Goal: Task Accomplishment & Management: Manage account settings

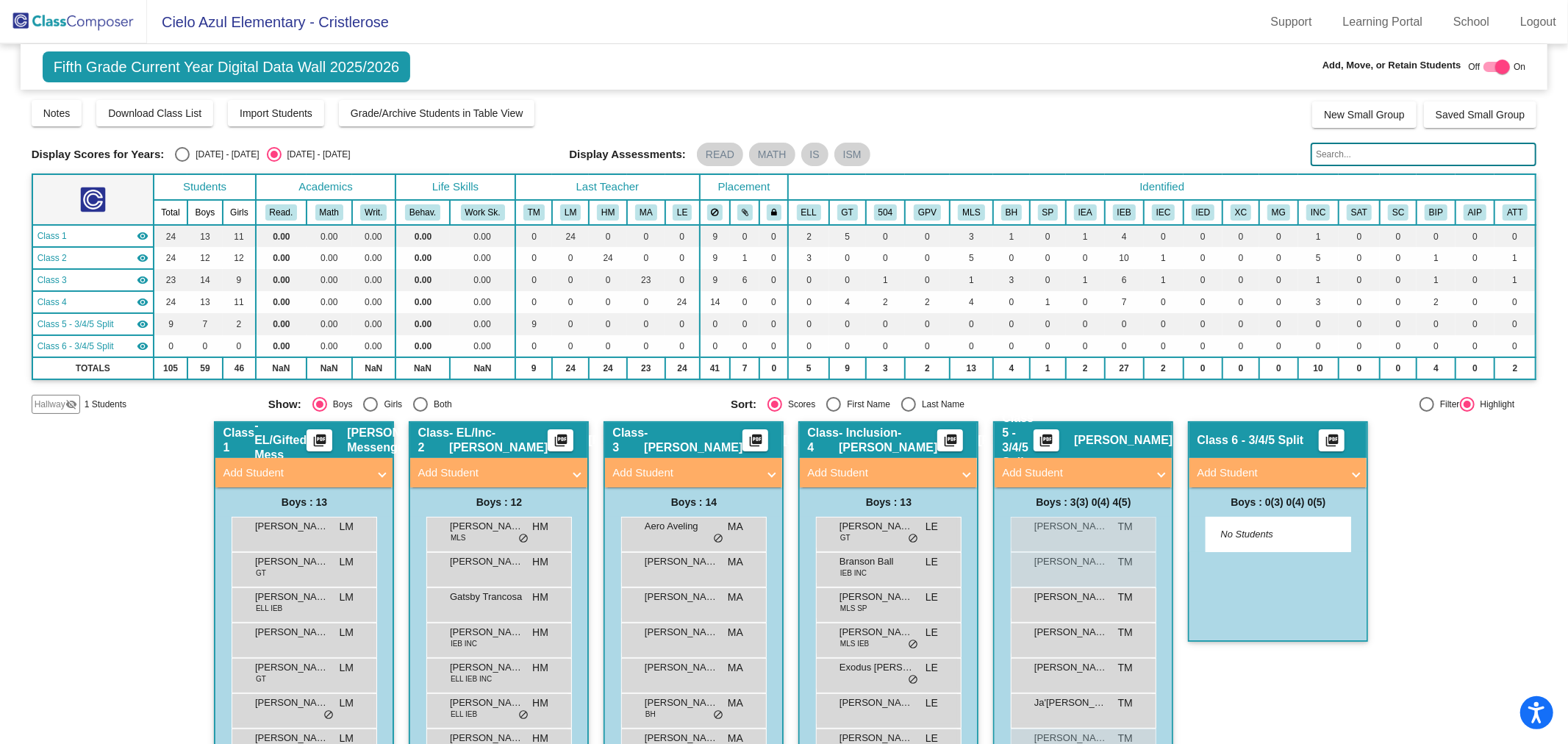
scroll to position [286, 0]
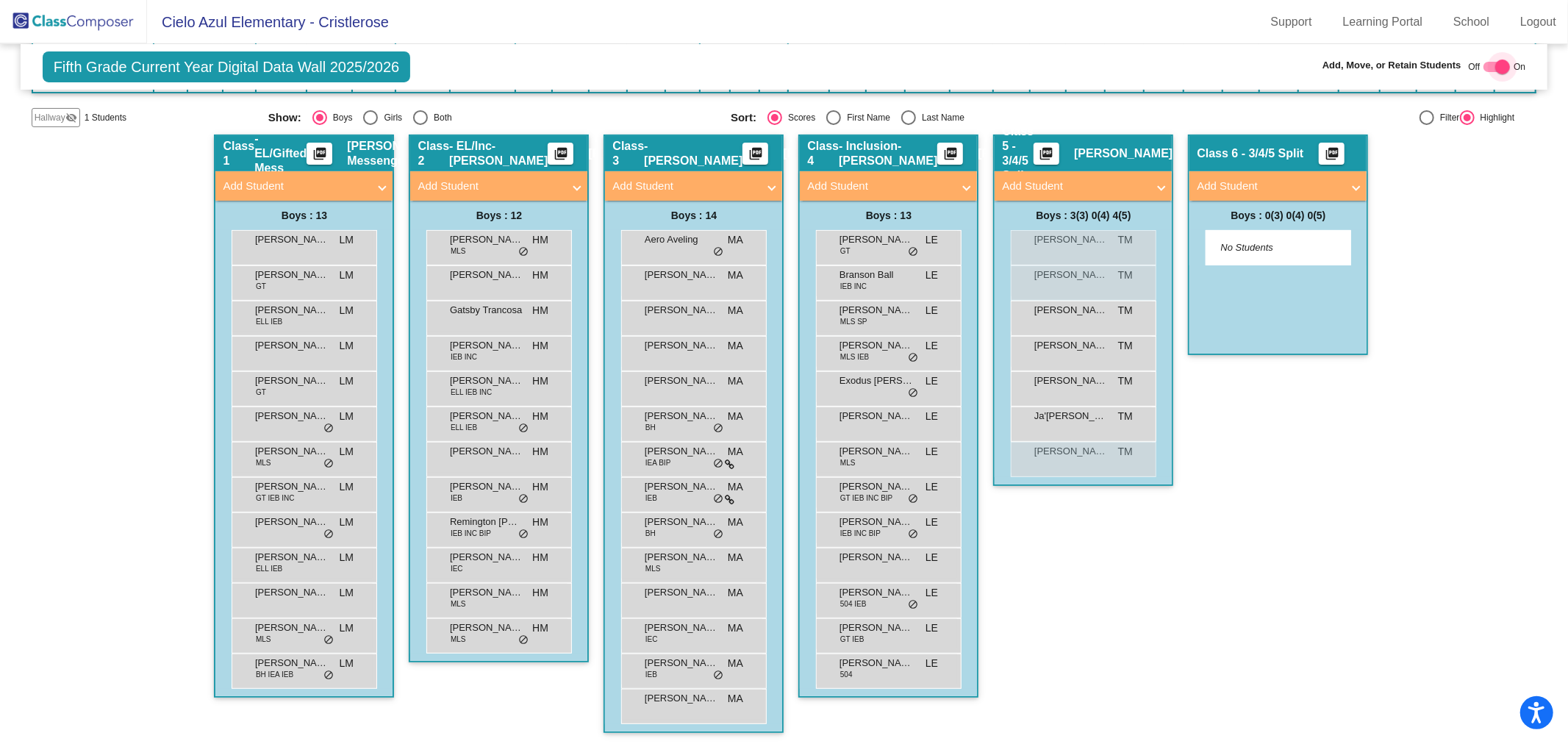
click at [1495, 64] on div at bounding box center [1502, 66] width 15 height 15
checkbox input "false"
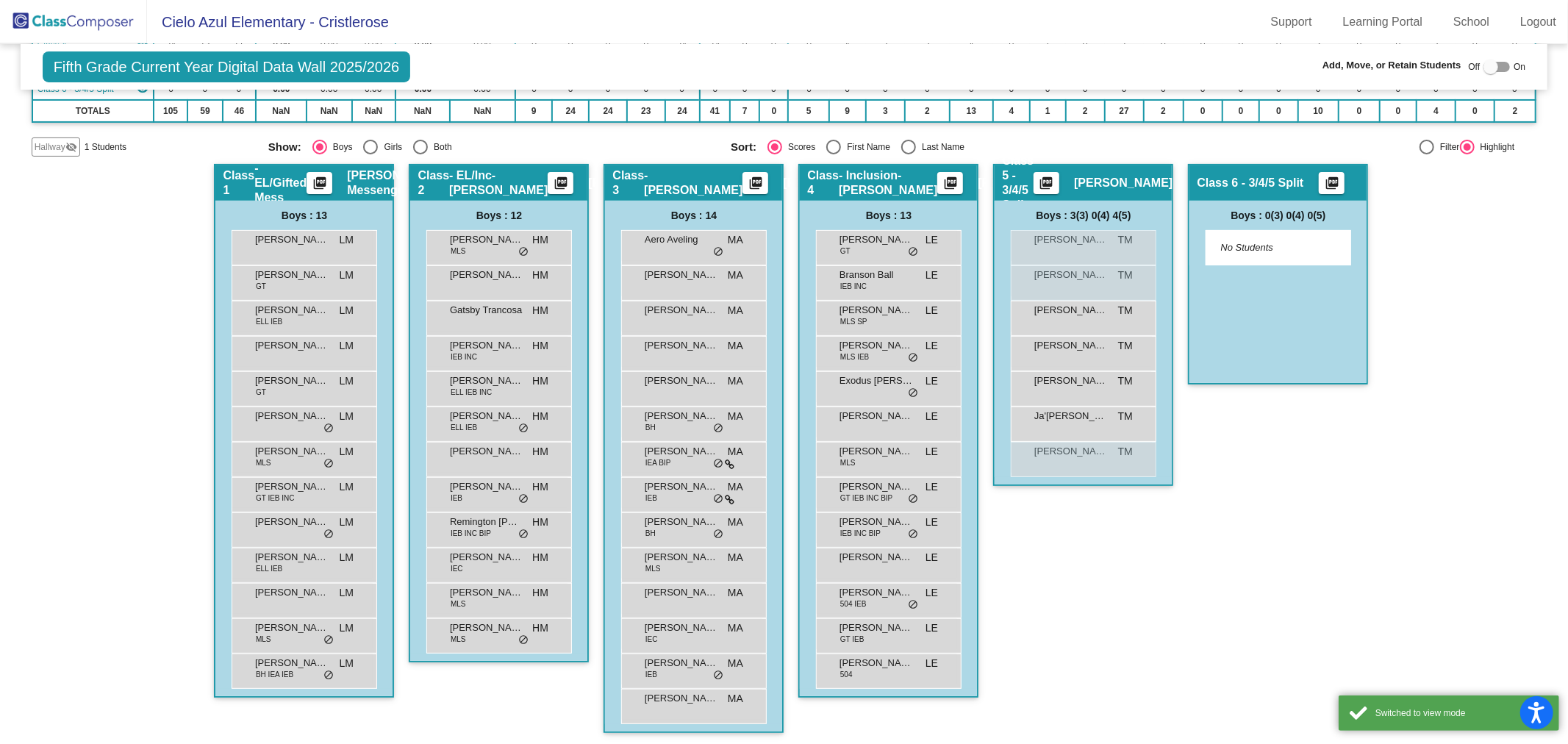
scroll to position [12, 0]
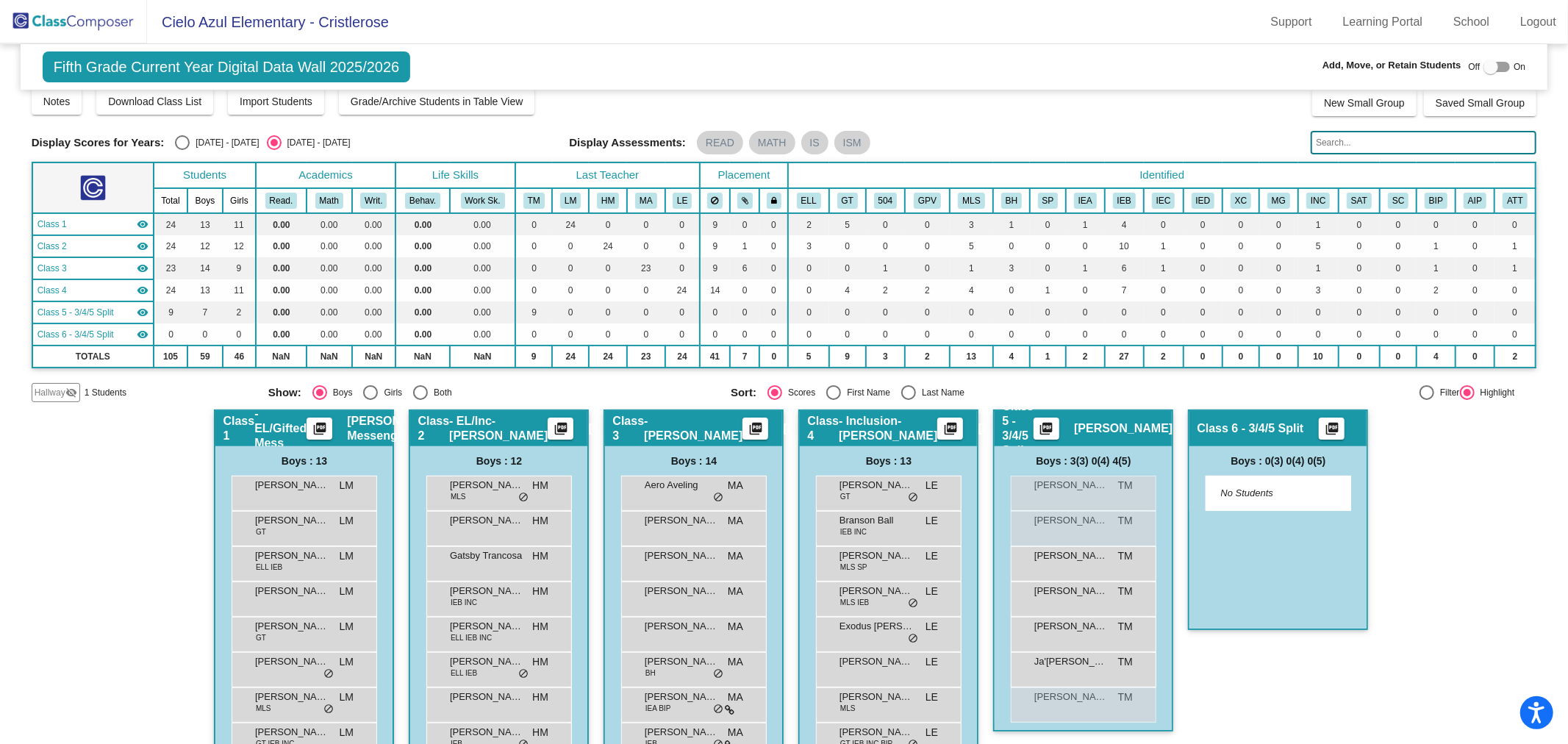
click at [72, 20] on img at bounding box center [73, 21] width 147 height 44
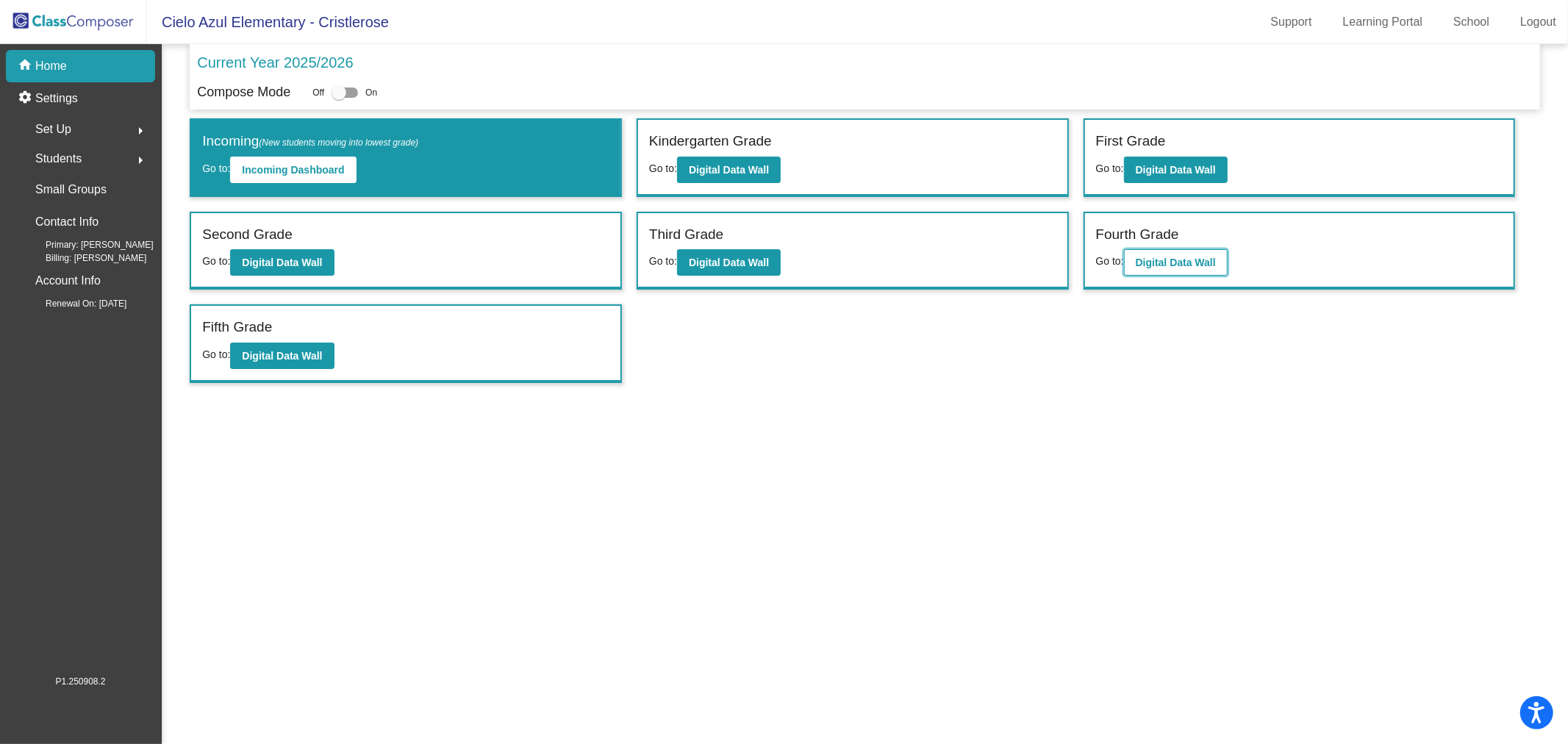
click at [1148, 266] on button "Digital Data Wall" at bounding box center [1176, 262] width 103 height 26
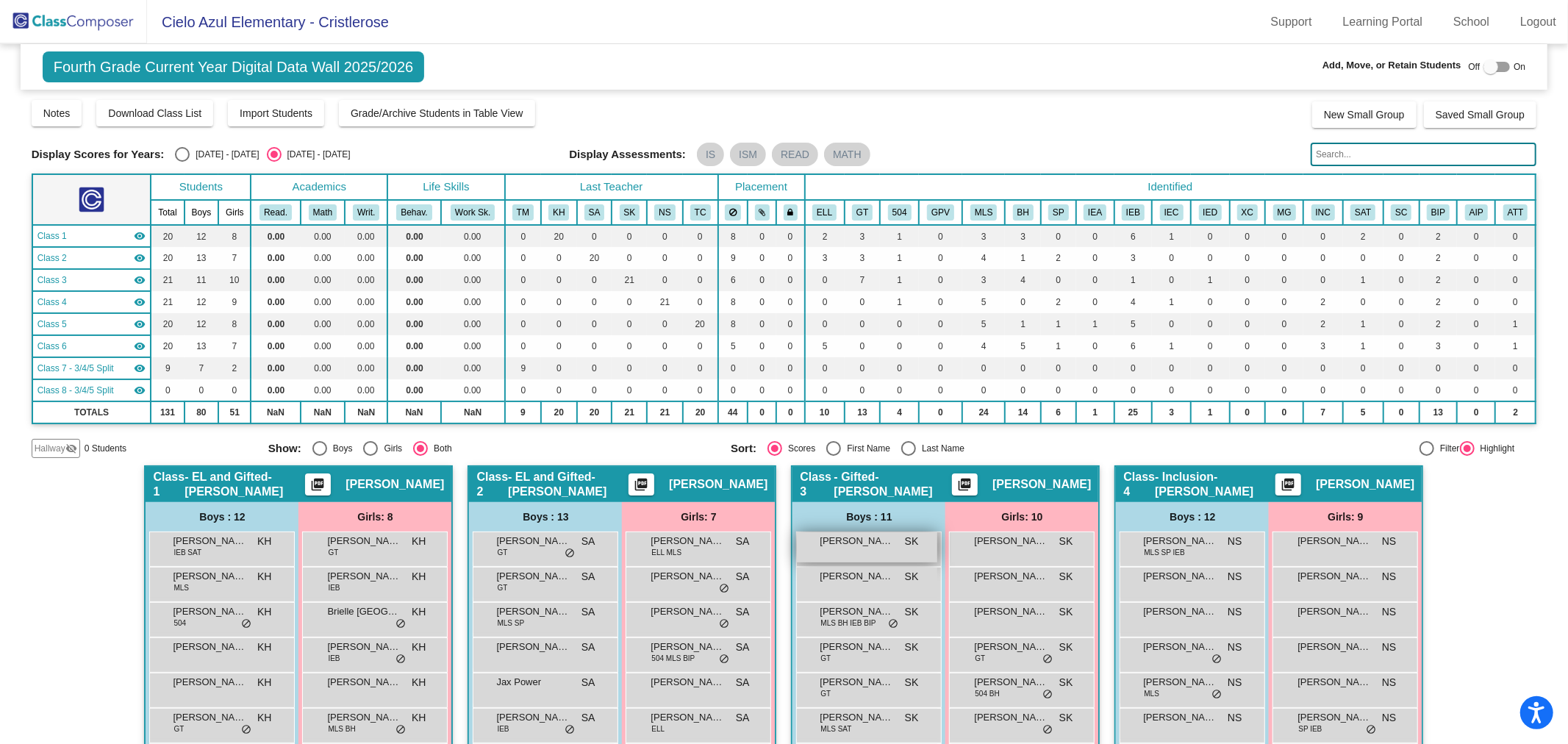
scroll to position [164, 0]
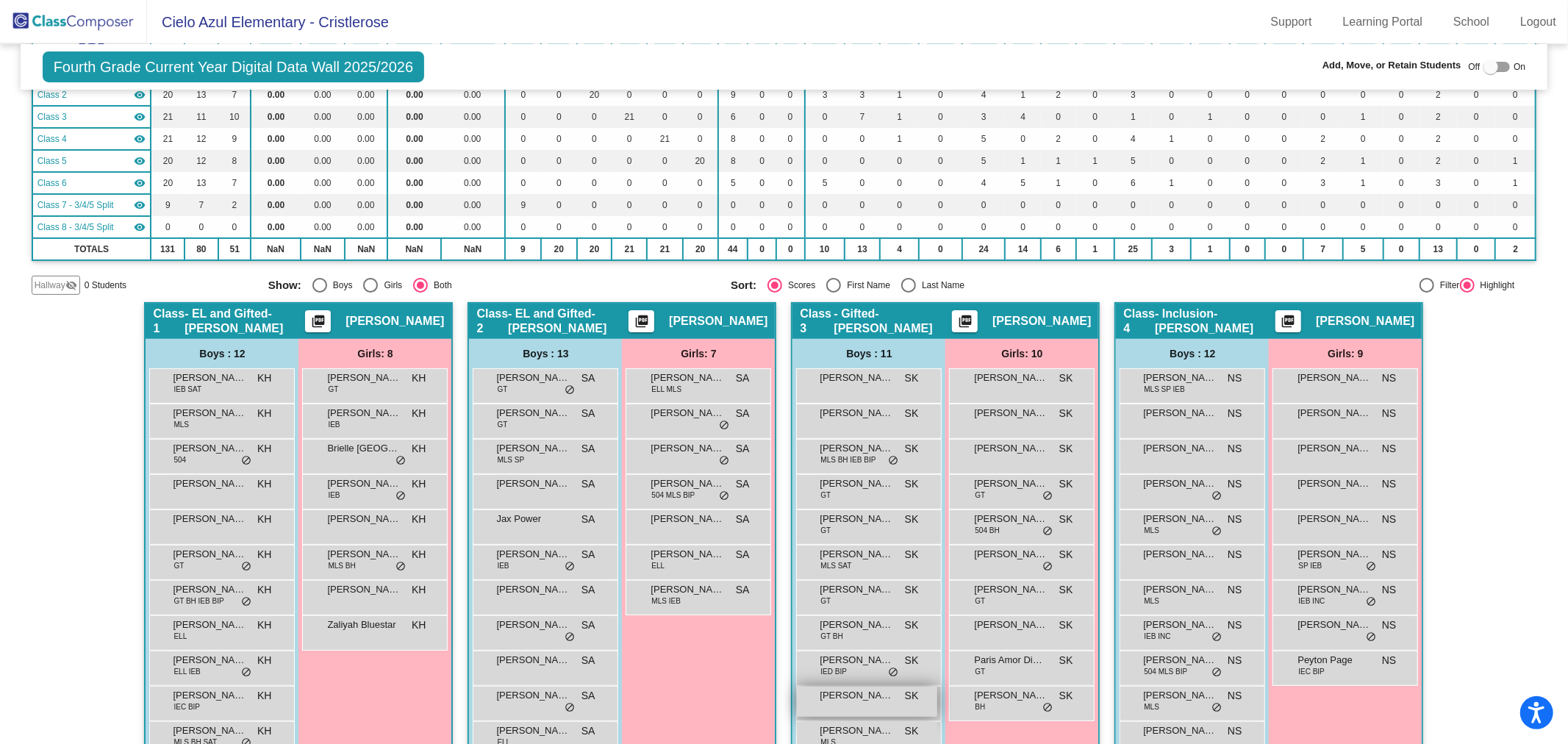
click at [908, 704] on div "[PERSON_NAME] lock do_not_disturb_alt" at bounding box center [867, 701] width 140 height 30
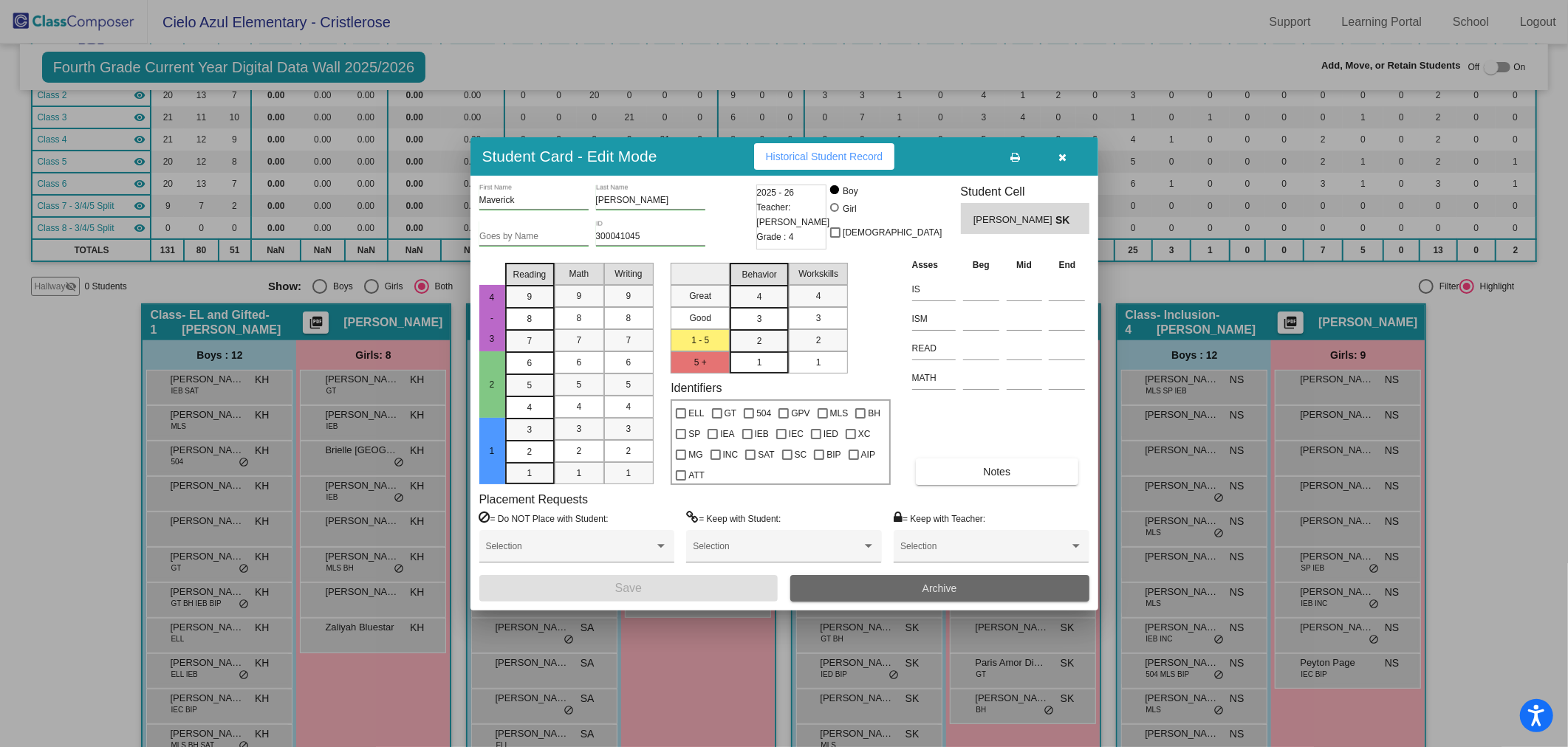
click at [932, 585] on span "Archive" at bounding box center [939, 589] width 34 height 12
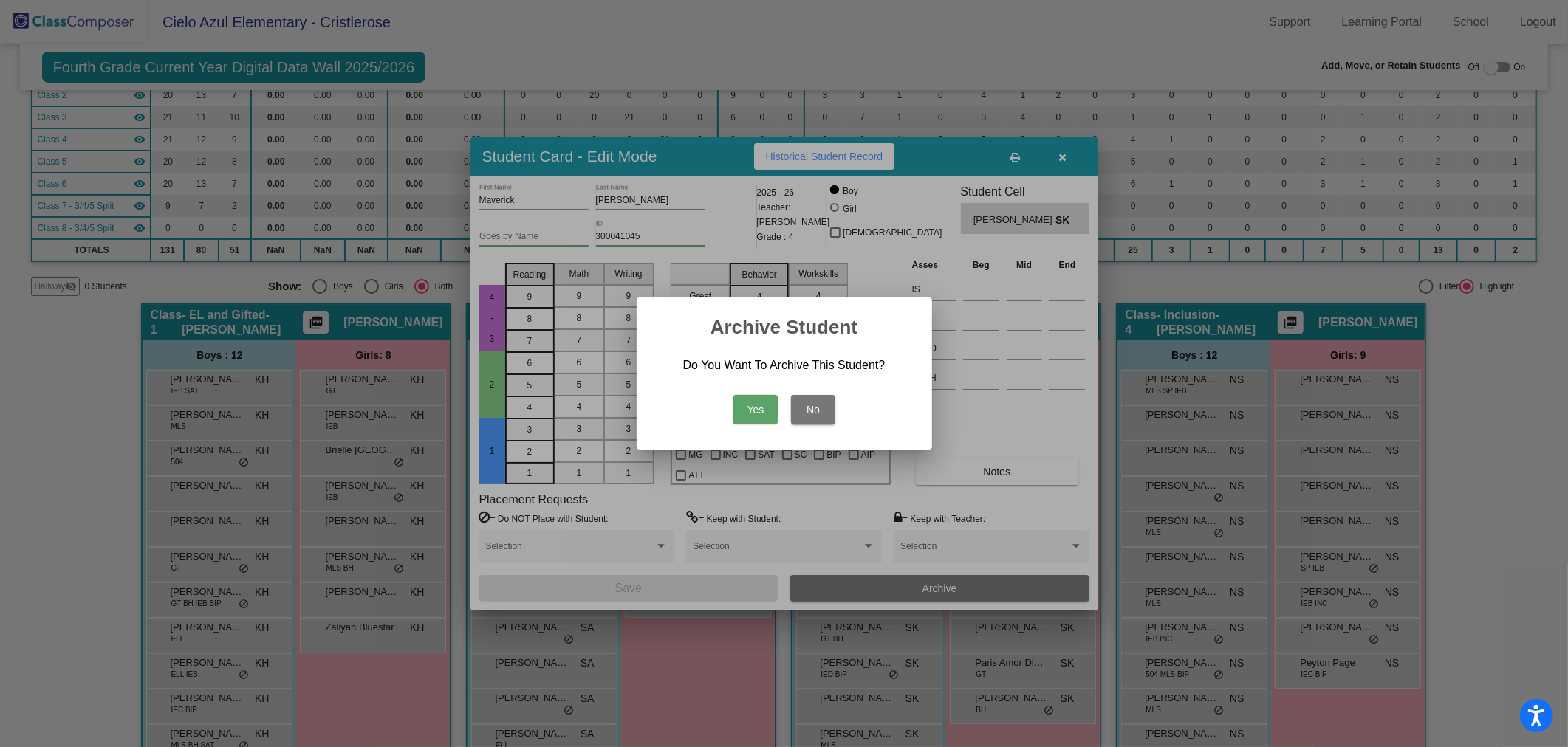
click at [751, 408] on button "Yes" at bounding box center [755, 410] width 44 height 29
